Goal: Task Accomplishment & Management: Complete application form

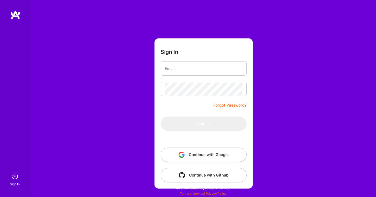
click at [202, 153] on button "Continue with Google" at bounding box center [203, 154] width 86 height 14
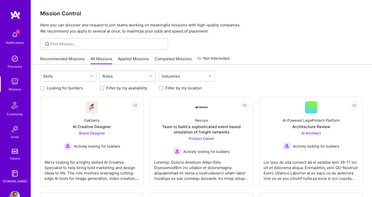
click at [136, 77] on div "Roles" at bounding box center [124, 76] width 48 height 10
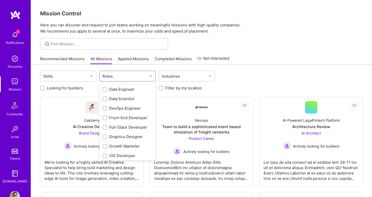
scroll to position [88, 0]
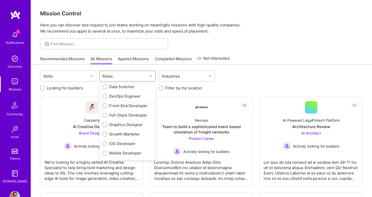
click at [121, 106] on div "Front-End Developer" at bounding box center [127, 105] width 50 height 5
checkbox input "true"
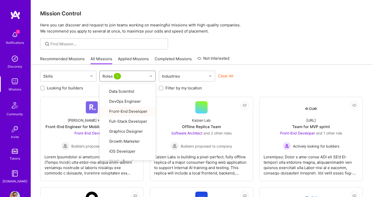
click at [283, 73] on div "Skills option Front-End Developer, selected. option Front-End Developer focused…" at bounding box center [201, 77] width 323 height 12
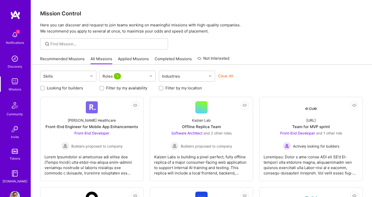
scroll to position [0, 0]
click at [139, 58] on link "Applied Missions" at bounding box center [133, 60] width 31 height 8
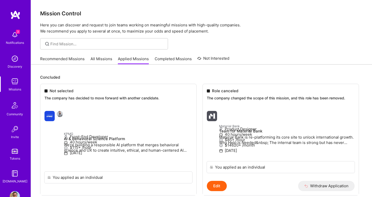
click at [99, 57] on link "All Missions" at bounding box center [101, 60] width 22 height 8
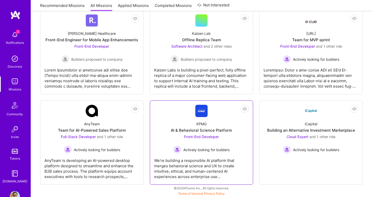
scroll to position [87, 0]
click at [220, 122] on div "KPMG AI & Behavioral Science Platform Front-End Developer Actively looking for …" at bounding box center [201, 135] width 95 height 37
